Goal: Transaction & Acquisition: Obtain resource

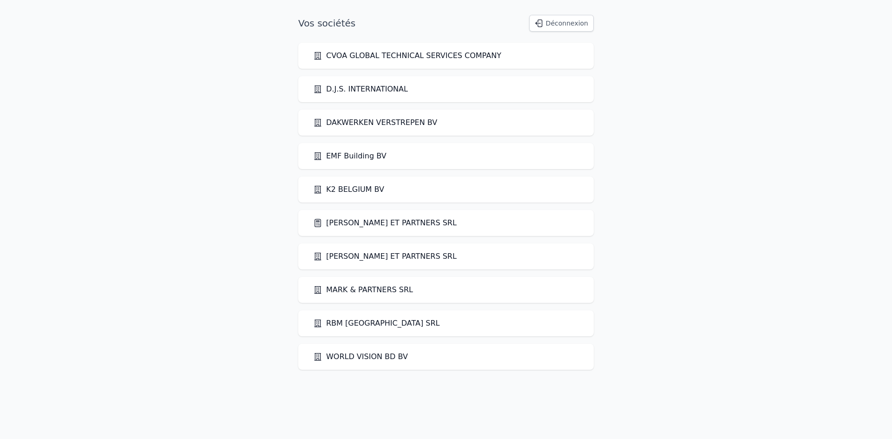
click at [350, 227] on link "[PERSON_NAME] ET PARTNERS SRL" at bounding box center [385, 223] width 144 height 11
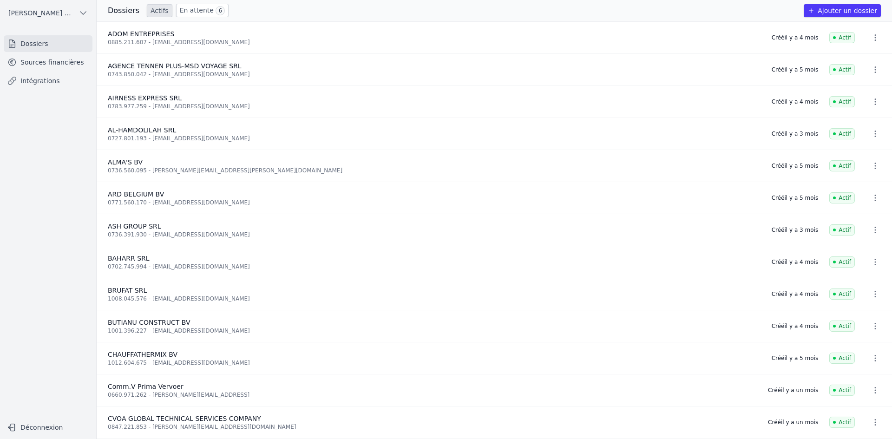
click at [70, 58] on link "Sources financières" at bounding box center [48, 62] width 89 height 17
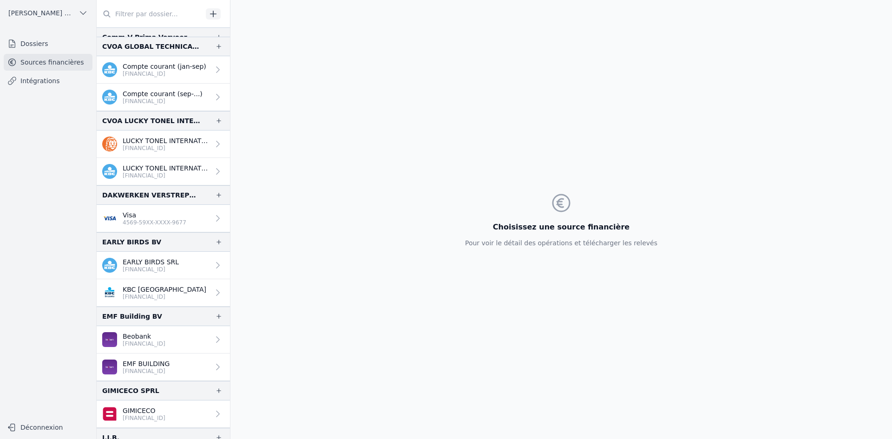
scroll to position [372, 0]
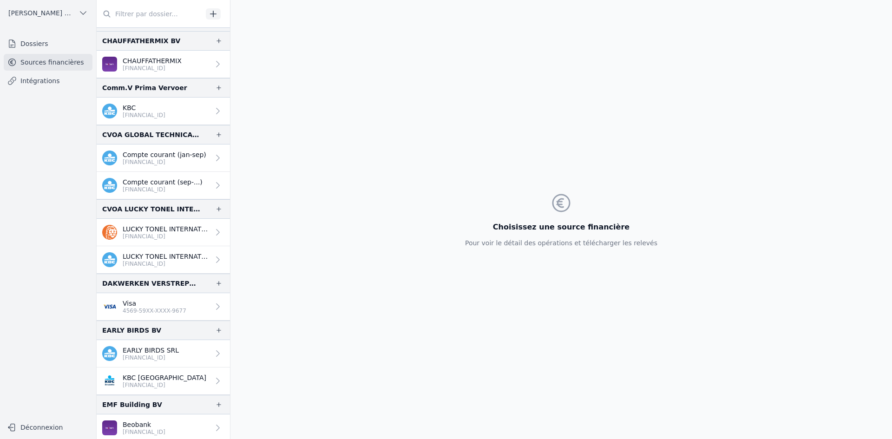
click at [138, 8] on input "text" at bounding box center [150, 14] width 106 height 17
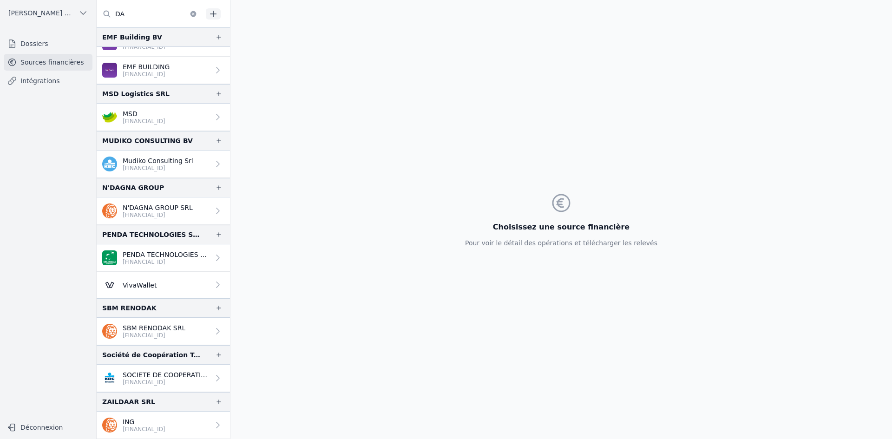
scroll to position [0, 0]
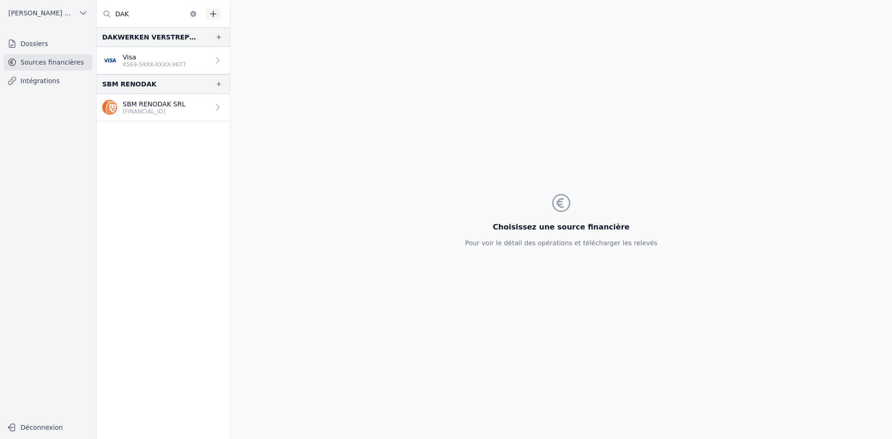
type input "DAK"
click at [147, 66] on p "4569-59XX-XXXX-9677" at bounding box center [155, 64] width 64 height 7
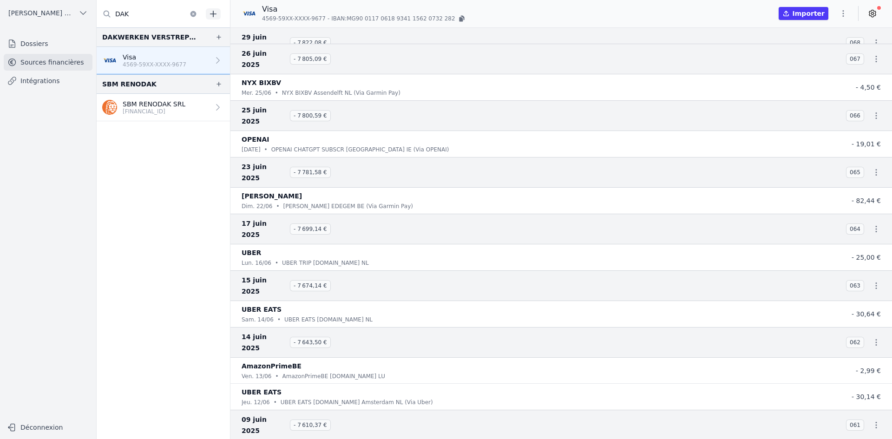
scroll to position [1952, 0]
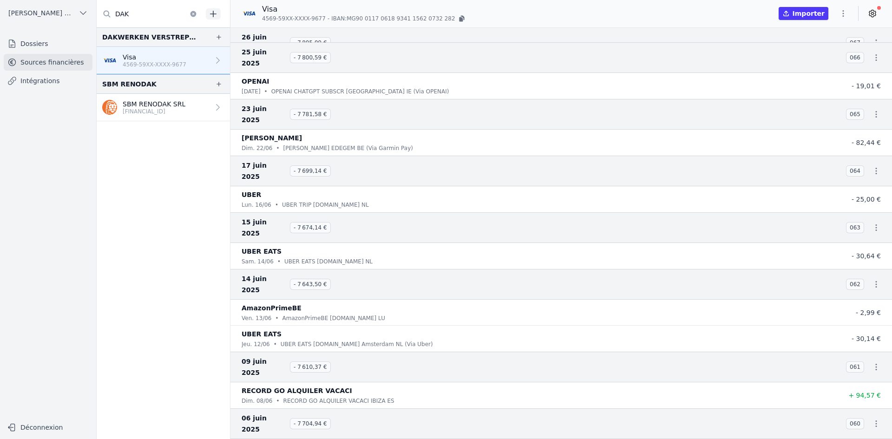
click at [842, 14] on icon "button" at bounding box center [843, 13] width 9 height 9
click at [818, 50] on button "Exporter" at bounding box center [821, 50] width 67 height 17
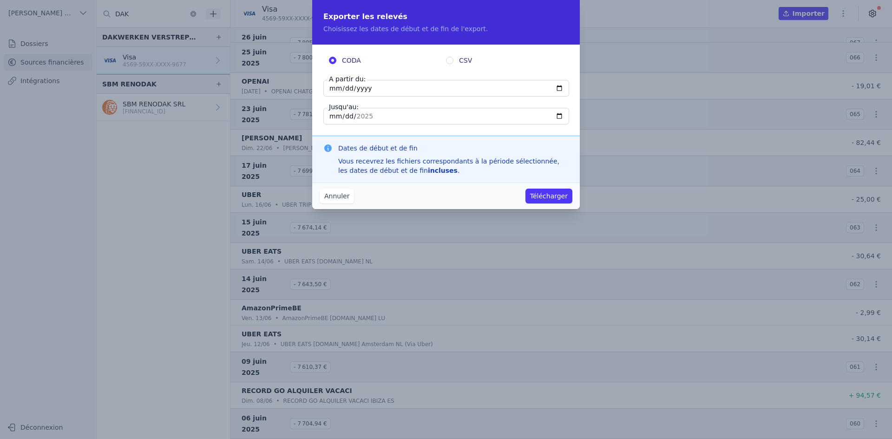
click at [340, 196] on button "Annuler" at bounding box center [337, 196] width 34 height 15
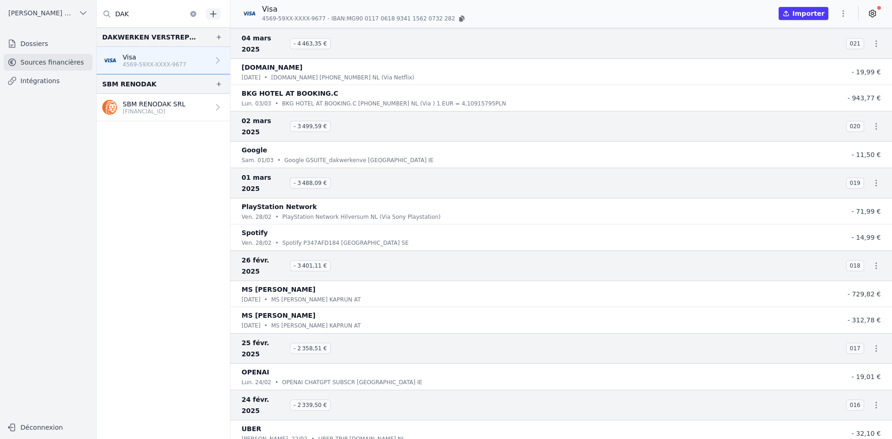
scroll to position [4840, 0]
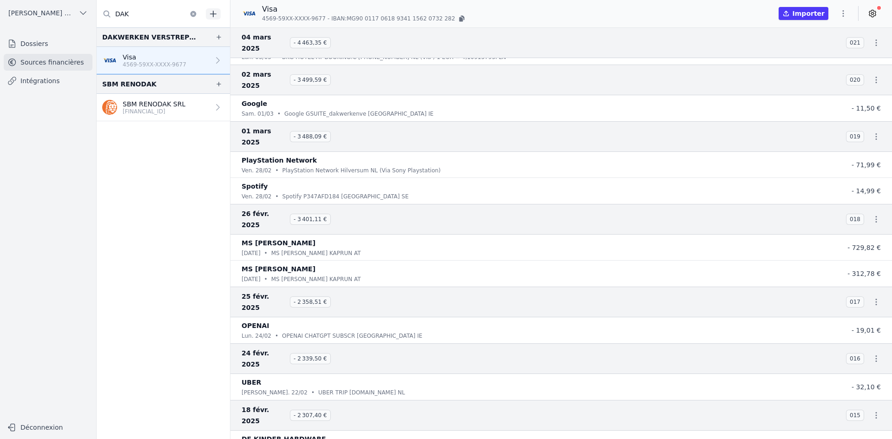
click at [847, 11] on icon "button" at bounding box center [843, 13] width 9 height 9
click at [807, 49] on button "Exporter" at bounding box center [821, 50] width 67 height 17
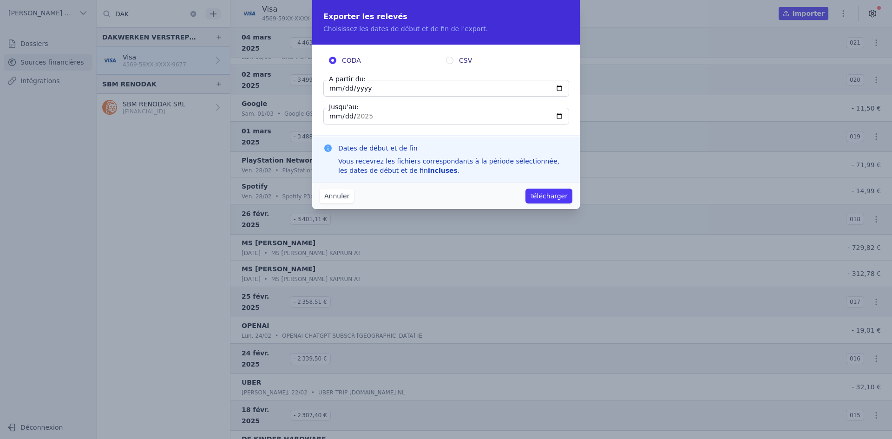
click at [337, 90] on input "[DATE]" at bounding box center [446, 88] width 246 height 17
type input "[DATE]"
click at [343, 194] on button "Annuler" at bounding box center [337, 196] width 34 height 15
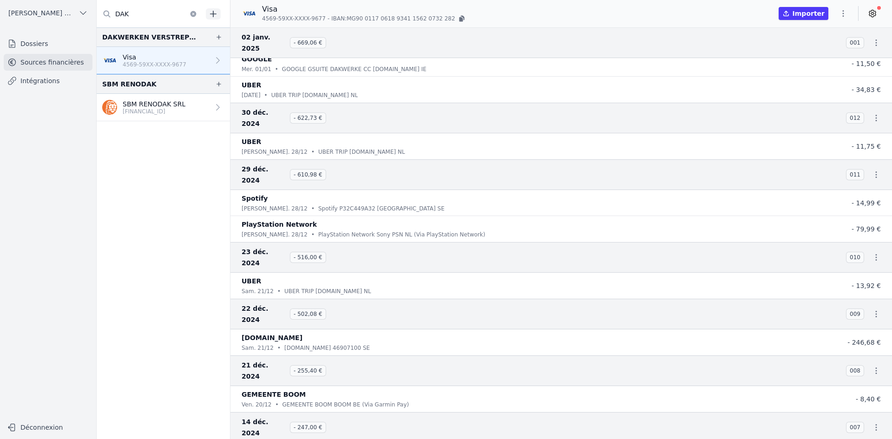
scroll to position [6095, 0]
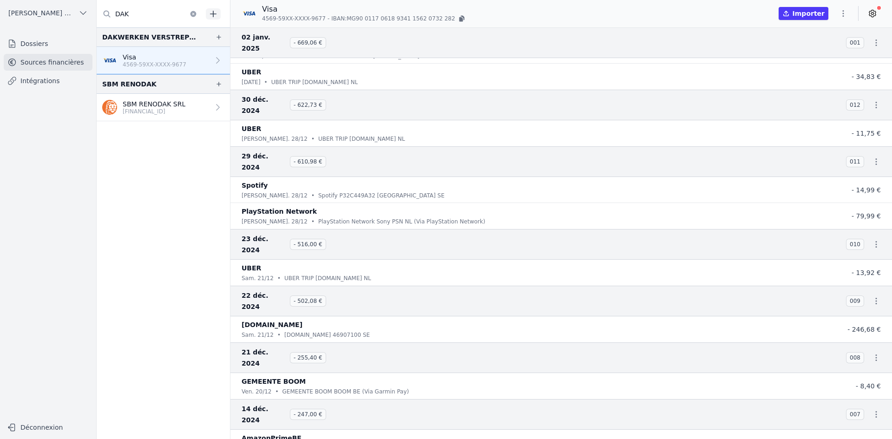
click at [843, 17] on icon "button" at bounding box center [843, 13] width 9 height 9
click at [818, 51] on button "Exporter" at bounding box center [821, 50] width 67 height 17
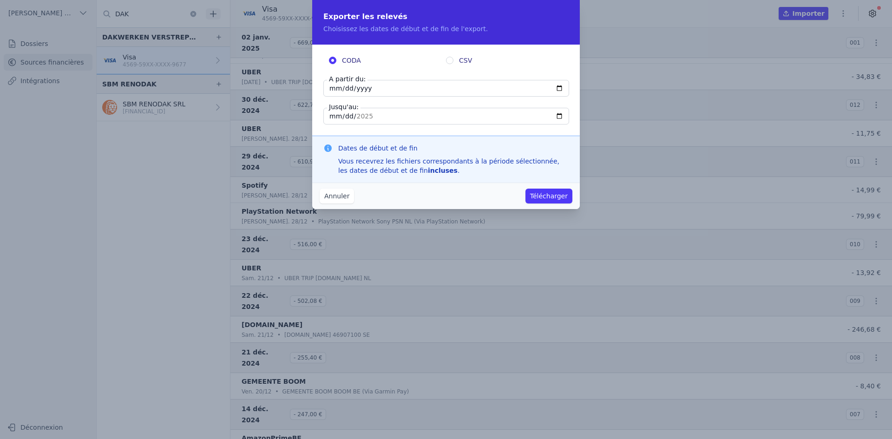
click at [331, 84] on input "[DATE]" at bounding box center [446, 88] width 246 height 17
type input "[DATE]"
click at [554, 193] on button "Télécharger" at bounding box center [549, 196] width 47 height 15
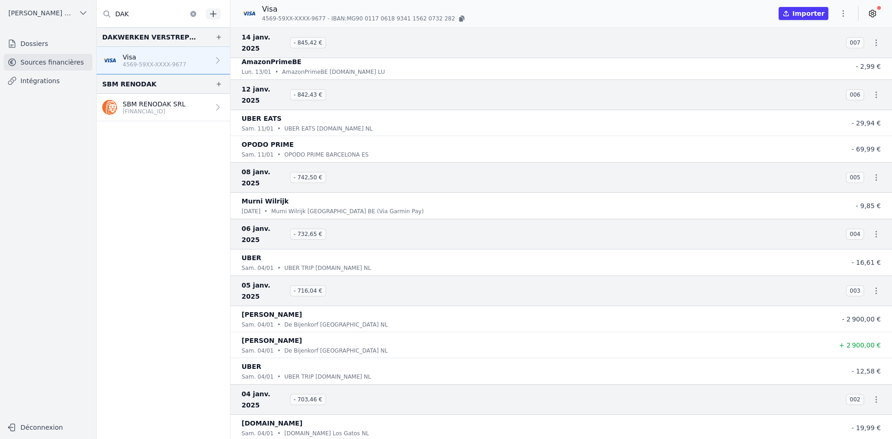
scroll to position [5630, 0]
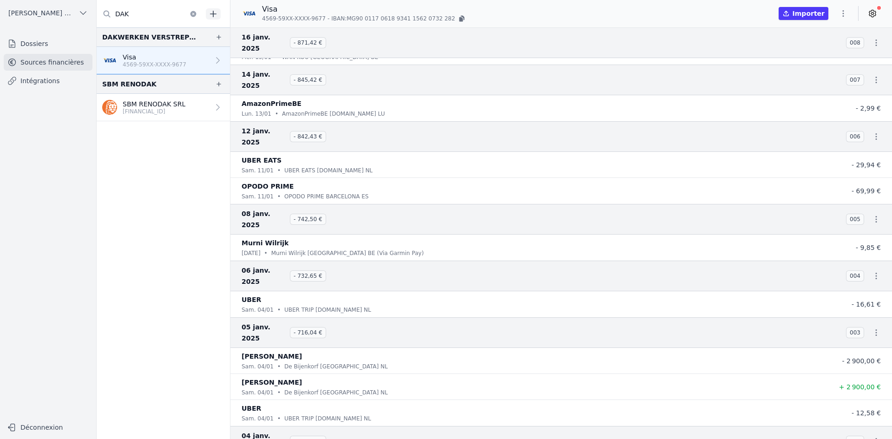
click at [840, 13] on icon "button" at bounding box center [843, 13] width 9 height 9
click at [820, 52] on button "Exporter" at bounding box center [821, 50] width 67 height 17
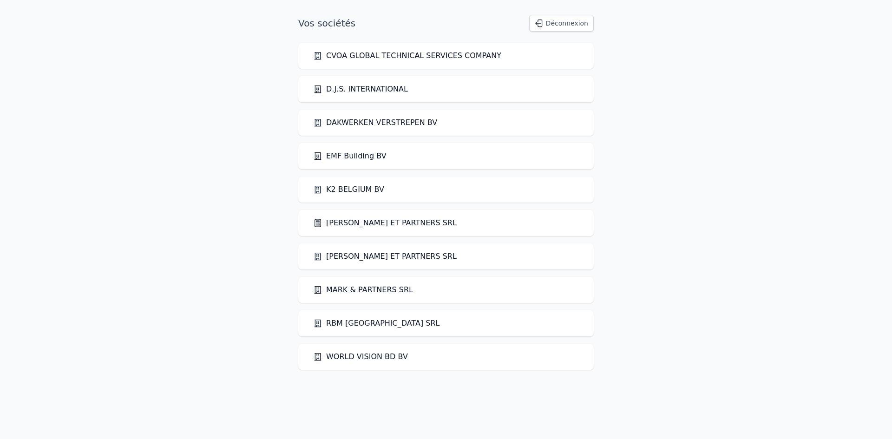
click at [361, 251] on link "[PERSON_NAME] ET PARTNERS SRL" at bounding box center [385, 256] width 144 height 11
click at [361, 219] on link "[PERSON_NAME] ET PARTNERS SRL" at bounding box center [385, 223] width 144 height 11
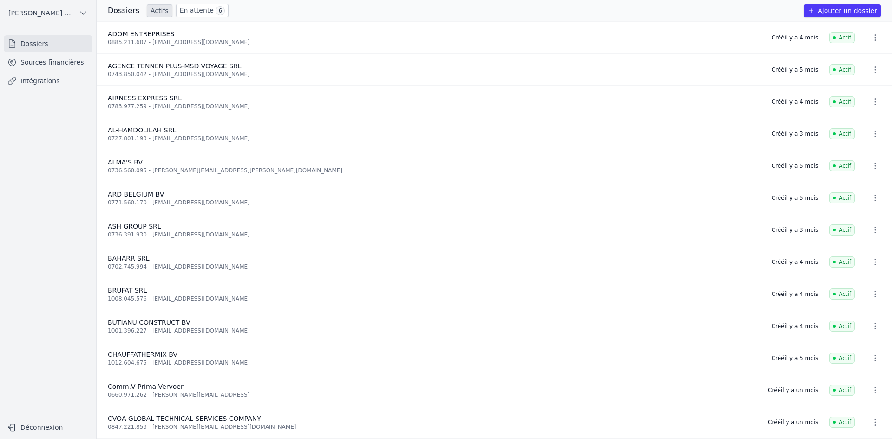
click at [49, 67] on link "Sources financières" at bounding box center [48, 62] width 89 height 17
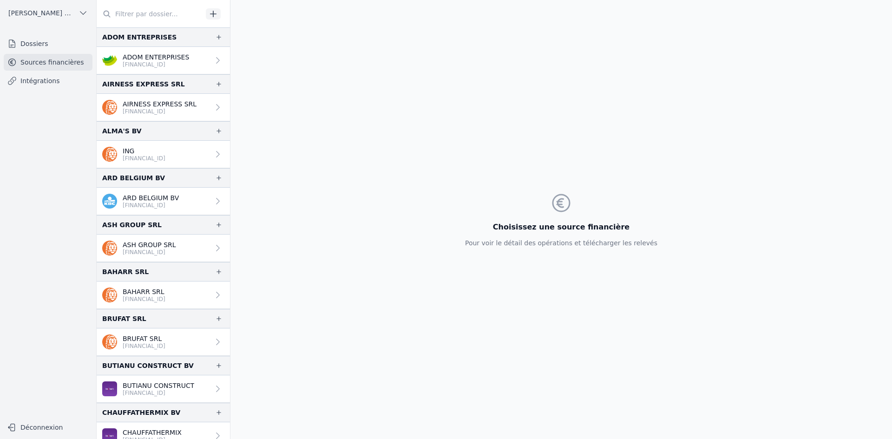
click at [141, 14] on input "text" at bounding box center [150, 14] width 106 height 17
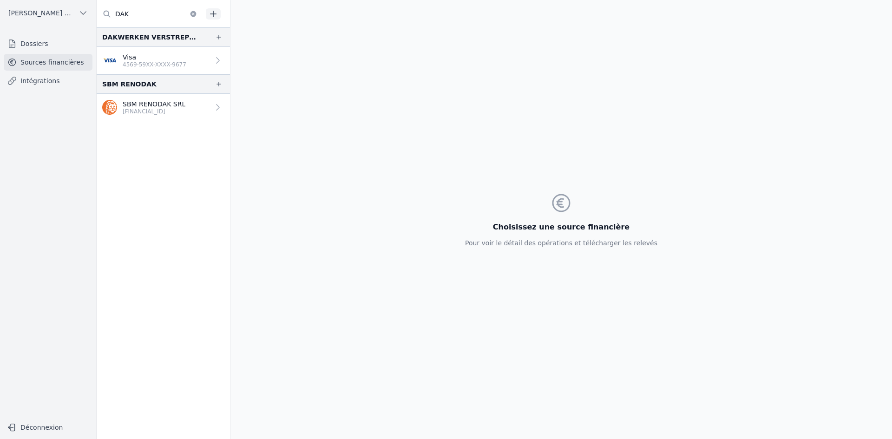
type input "DAK"
drag, startPoint x: 155, startPoint y: 57, endPoint x: 165, endPoint y: 65, distance: 12.6
click at [154, 58] on p "Visa" at bounding box center [155, 57] width 64 height 9
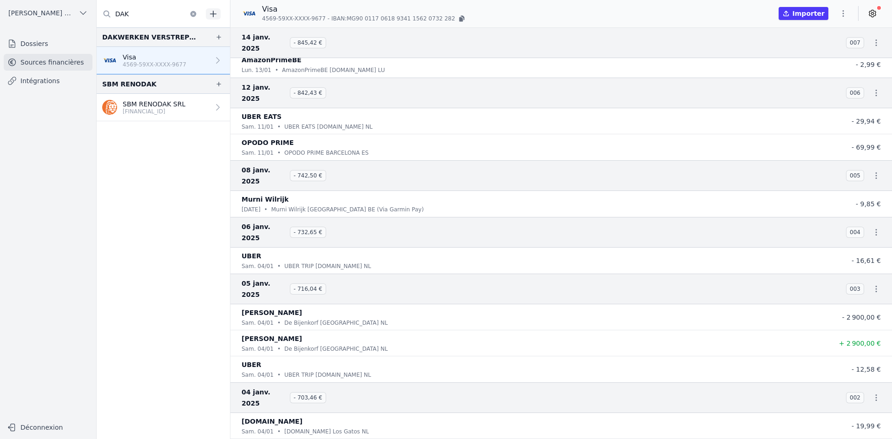
scroll to position [5670, 0]
click at [841, 13] on icon "button" at bounding box center [843, 13] width 9 height 9
click at [822, 53] on button "Exporter" at bounding box center [821, 50] width 67 height 17
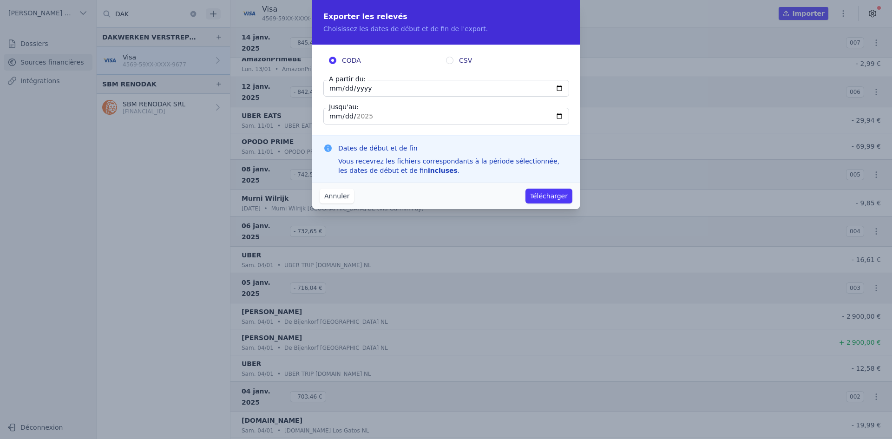
click at [331, 86] on input "[DATE]" at bounding box center [446, 88] width 246 height 17
type input "2025-09-02"
type input "2025-01-02"
click at [541, 193] on button "Télécharger" at bounding box center [549, 196] width 47 height 15
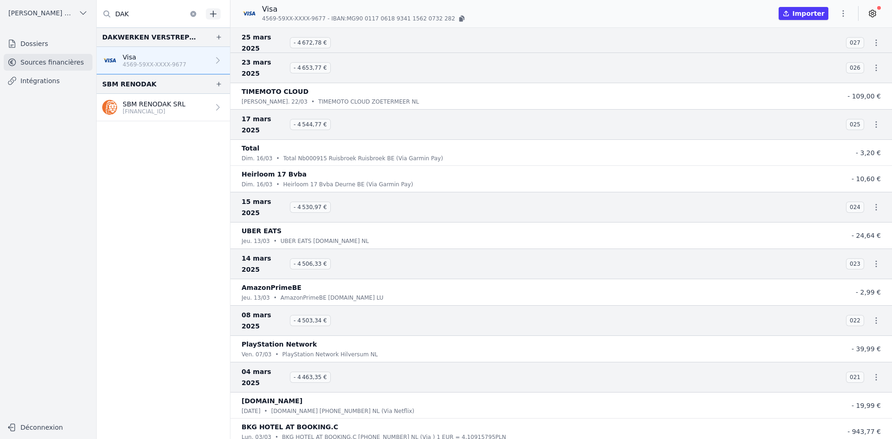
scroll to position [4462, 0]
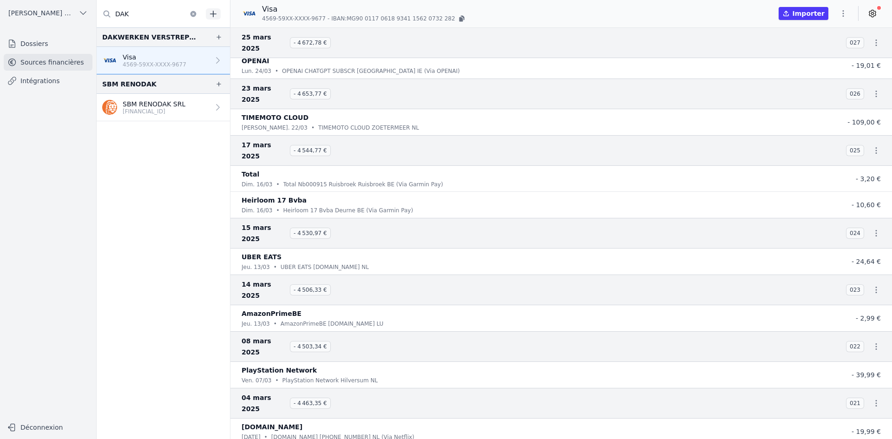
click at [837, 14] on button "button" at bounding box center [843, 13] width 19 height 15
click at [824, 49] on button "Exporter" at bounding box center [821, 50] width 67 height 17
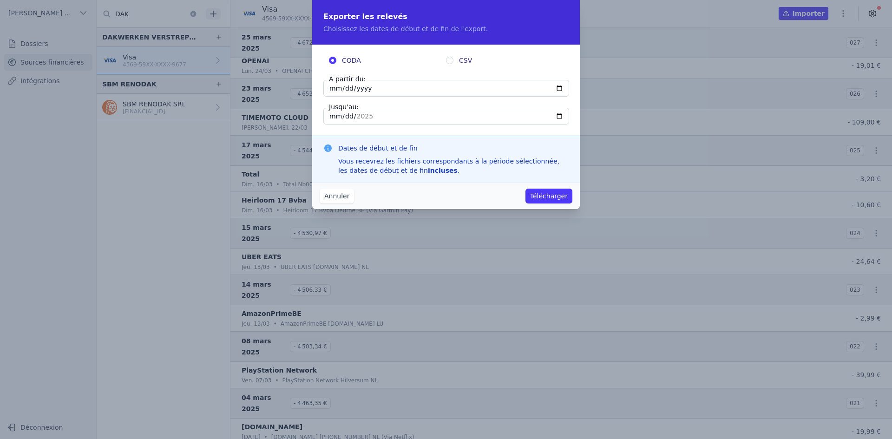
click at [328, 90] on input "[DATE]" at bounding box center [446, 88] width 246 height 17
type input "2025-09-01"
type input "2025-03-01"
click at [555, 197] on button "Télécharger" at bounding box center [549, 196] width 47 height 15
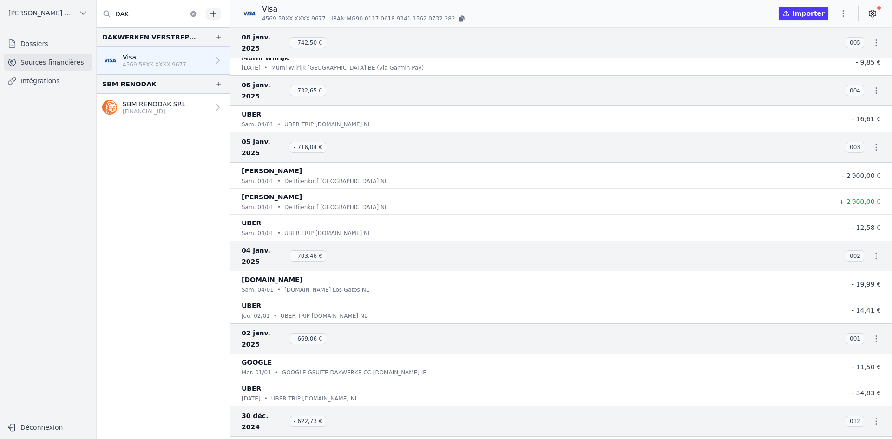
scroll to position [5723, 0]
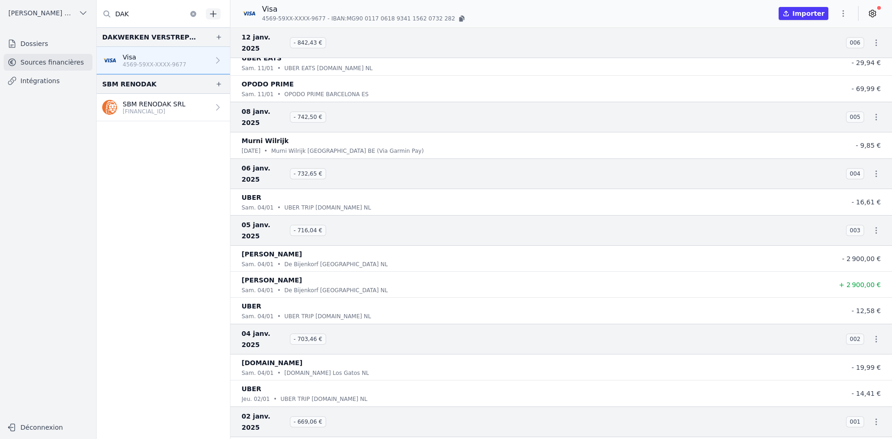
click at [842, 20] on button "button" at bounding box center [843, 13] width 19 height 15
click at [823, 52] on button "Exporter" at bounding box center [821, 50] width 67 height 17
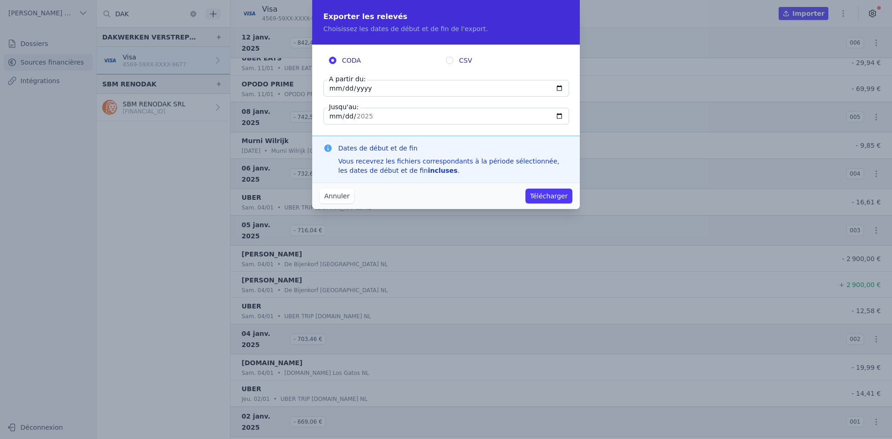
drag, startPoint x: 336, startPoint y: 90, endPoint x: 348, endPoint y: 92, distance: 11.5
click at [336, 90] on input "[DATE]" at bounding box center [446, 88] width 246 height 17
type input "0024-11-26"
type input "2024-11-26"
click at [334, 115] on input "[DATE]" at bounding box center [446, 116] width 246 height 17
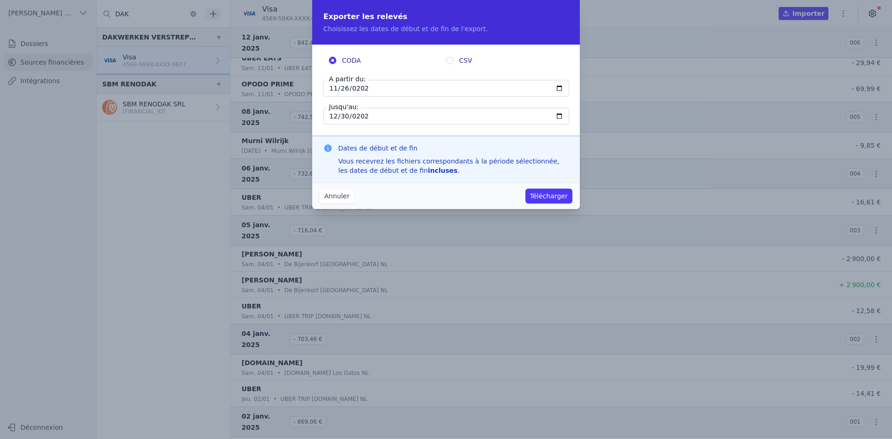
type input "2025-12-30"
click at [535, 191] on button "Télécharger" at bounding box center [549, 196] width 47 height 15
click at [363, 118] on input "0004-12-30" at bounding box center [446, 116] width 246 height 17
type input "2024-12-30"
click at [552, 202] on button "Télécharger" at bounding box center [549, 196] width 47 height 15
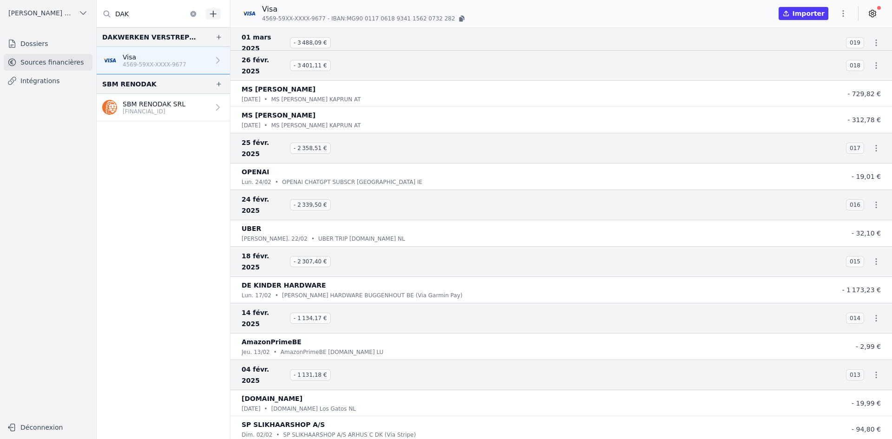
scroll to position [4979, 0]
click at [801, 14] on button "Importer" at bounding box center [804, 13] width 50 height 13
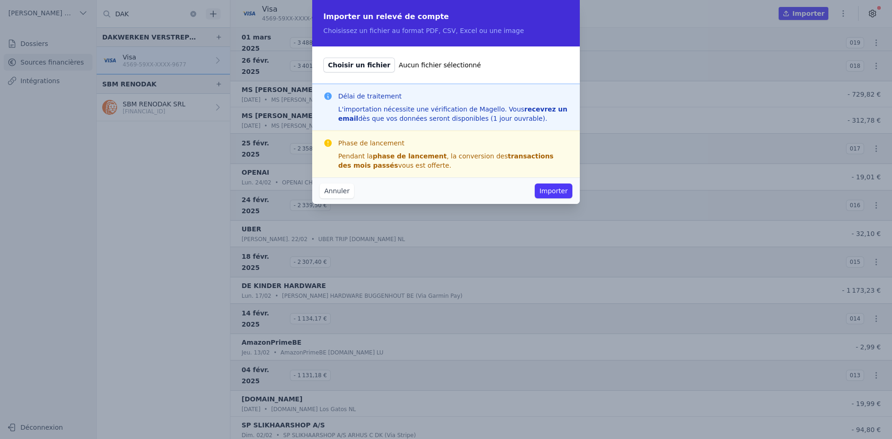
click at [323, 192] on button "Annuler" at bounding box center [337, 191] width 34 height 15
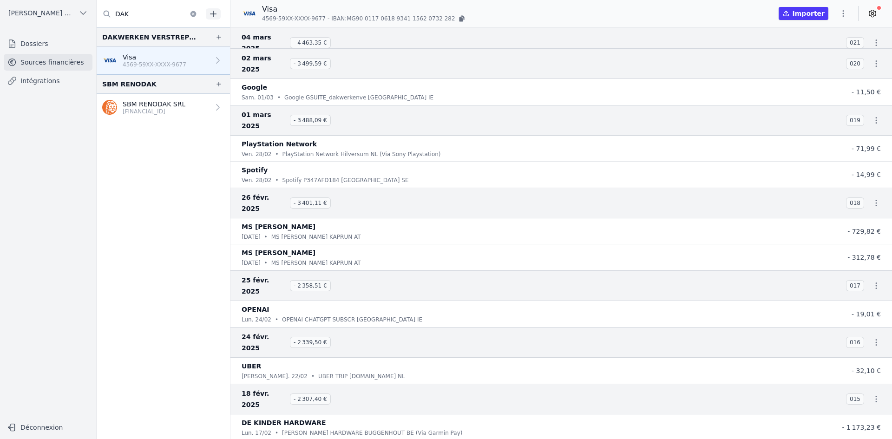
scroll to position [4840, 0]
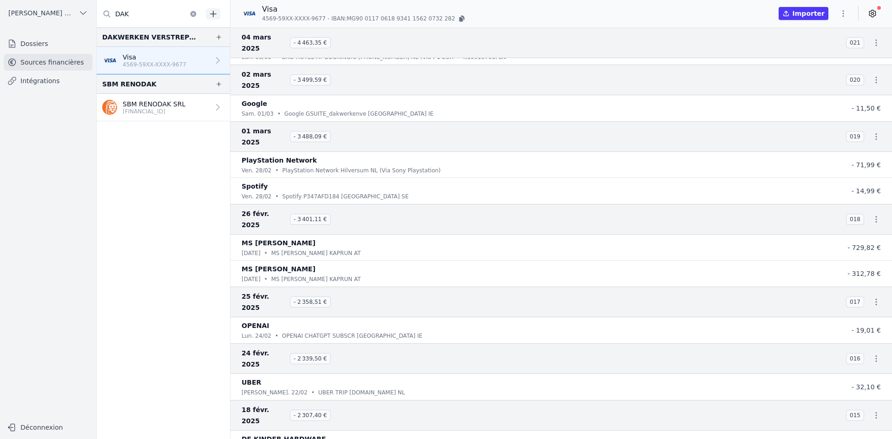
drag, startPoint x: 660, startPoint y: 380, endPoint x: 739, endPoint y: 380, distance: 78.1
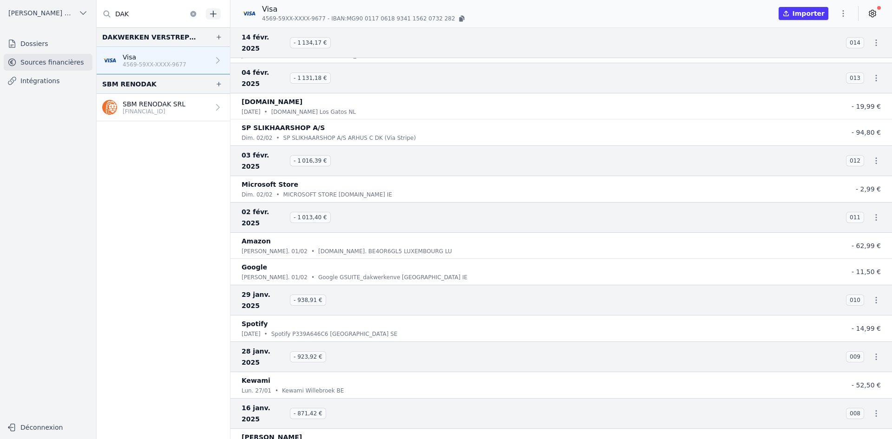
scroll to position [5212, 0]
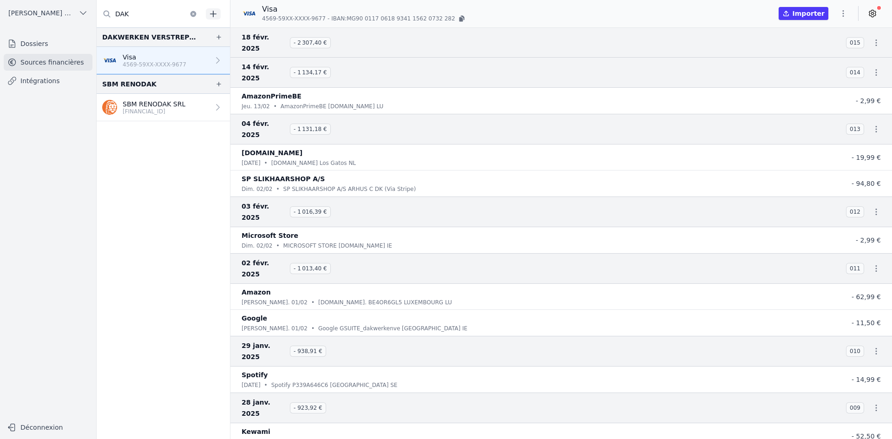
drag, startPoint x: 856, startPoint y: 323, endPoint x: 872, endPoint y: 325, distance: 16.4
drag, startPoint x: 856, startPoint y: 291, endPoint x: 871, endPoint y: 295, distance: 16.3
drag, startPoint x: 859, startPoint y: 246, endPoint x: 872, endPoint y: 252, distance: 14.2
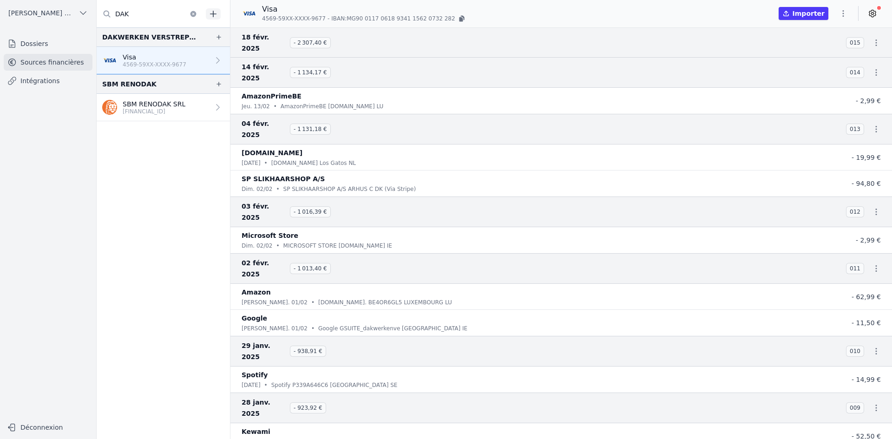
click at [846, 12] on icon "button" at bounding box center [843, 13] width 9 height 9
click at [801, 54] on button "Exporter" at bounding box center [821, 50] width 67 height 17
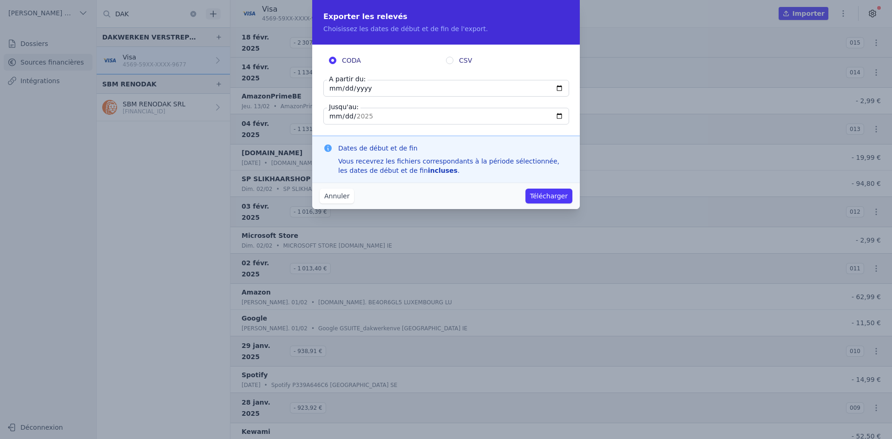
click at [335, 85] on input "[DATE]" at bounding box center [446, 88] width 246 height 17
type input "2025-09-16"
type input "0025-01-16"
type input "2025-01-16"
click at [543, 196] on button "Télécharger" at bounding box center [549, 196] width 47 height 15
